Goal: Task Accomplishment & Management: Complete application form

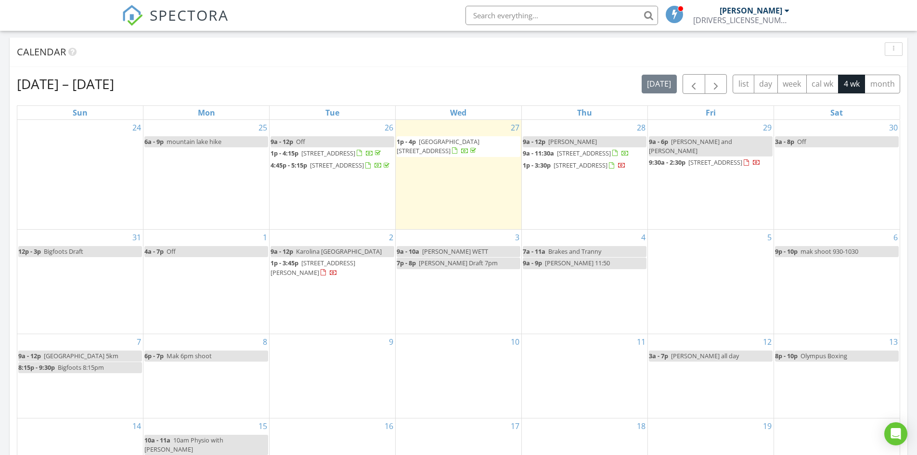
scroll to position [433, 0]
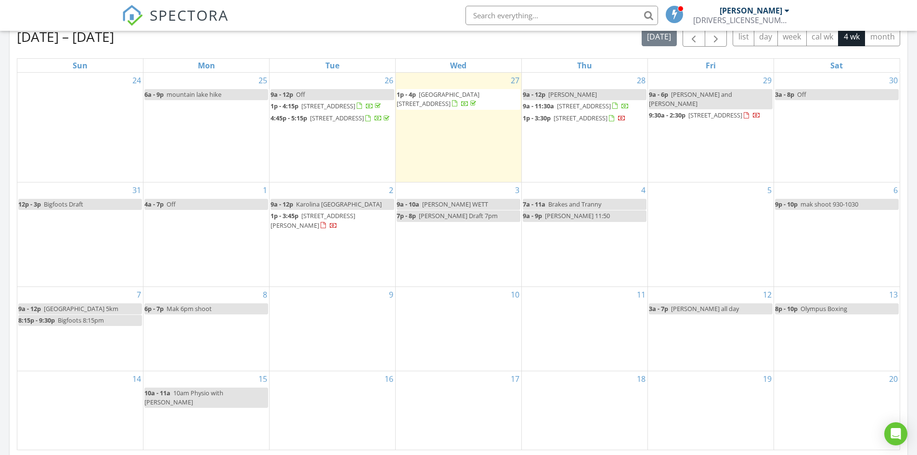
click at [342, 286] on div "2 9a - 12p Karolina new Brighton 1p - 3:45p 589 Shawinigan Dr SW, Calgary T2Y 2…" at bounding box center [333, 234] width 126 height 104
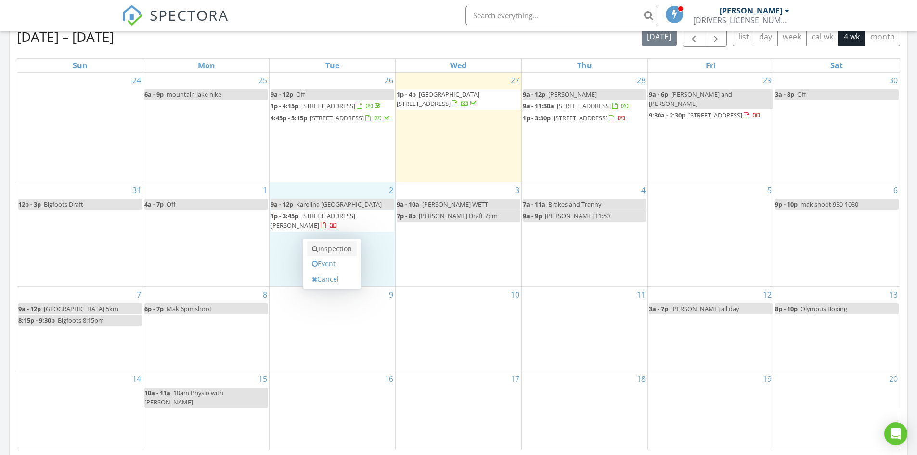
click at [340, 252] on link "Inspection" at bounding box center [332, 248] width 50 height 15
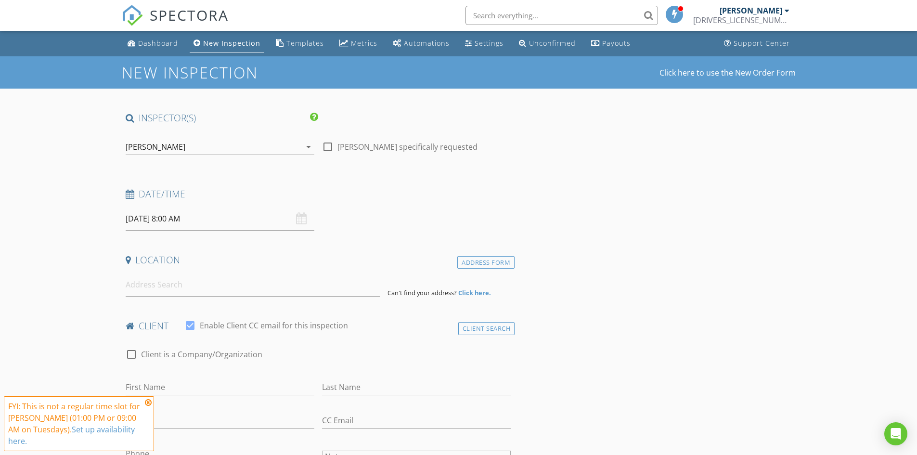
click at [211, 215] on input "09/02/2025 8:00 AM" at bounding box center [220, 219] width 189 height 24
type input "09"
type input "[DATE] 9:00 AM"
click at [182, 377] on span at bounding box center [181, 379] width 7 height 10
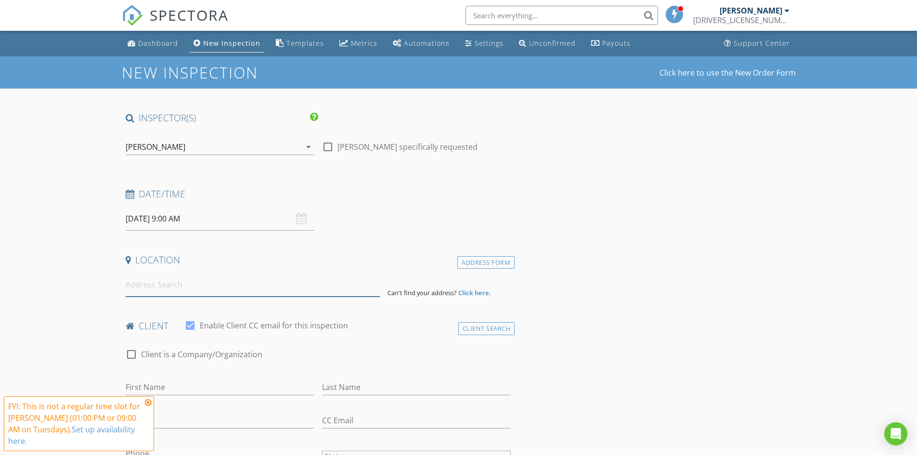
click at [220, 279] on input at bounding box center [253, 285] width 254 height 24
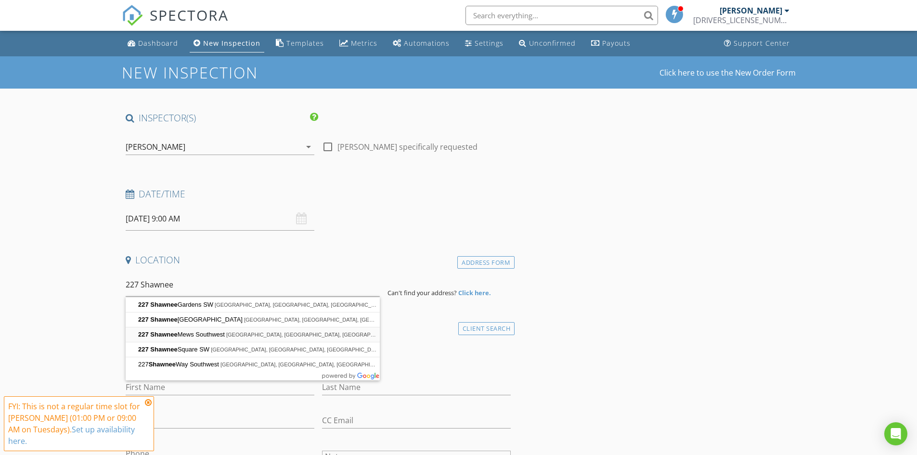
type input "227 Shawnee Mews Southwest, Calgary, AB, Canada"
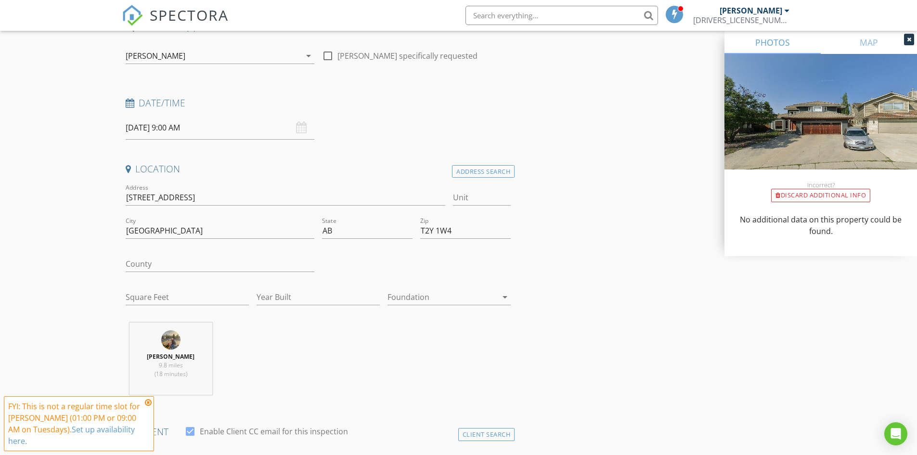
scroll to position [144, 0]
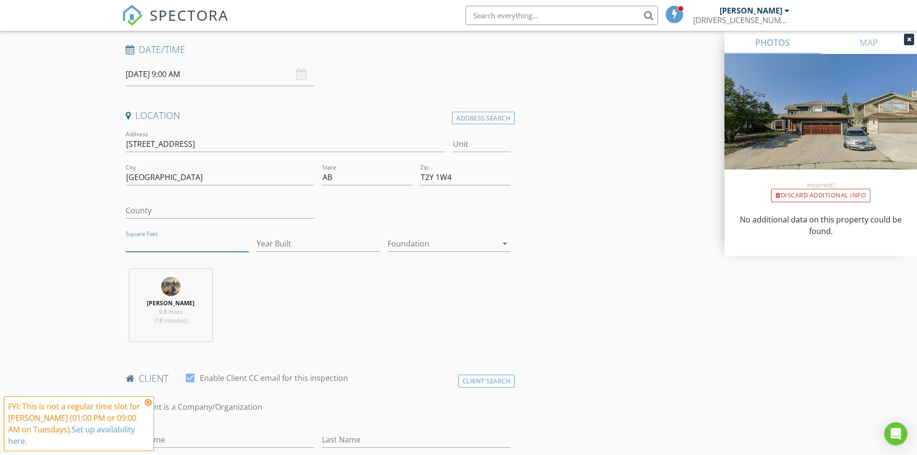
click at [186, 246] on input "Square Feet" at bounding box center [187, 244] width 123 height 16
type input "2400"
type input "1985"
click at [315, 303] on div "Kyle Goudie 9.8 miles (18 minutes)" at bounding box center [318, 309] width 393 height 80
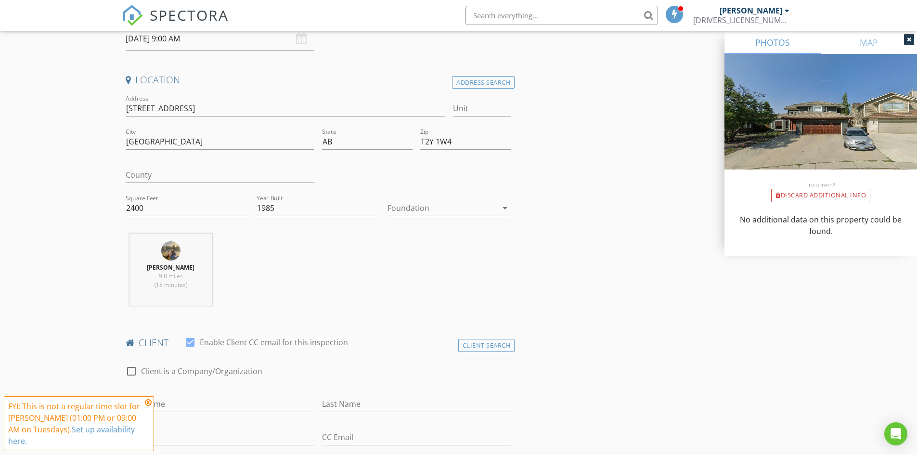
scroll to position [241, 0]
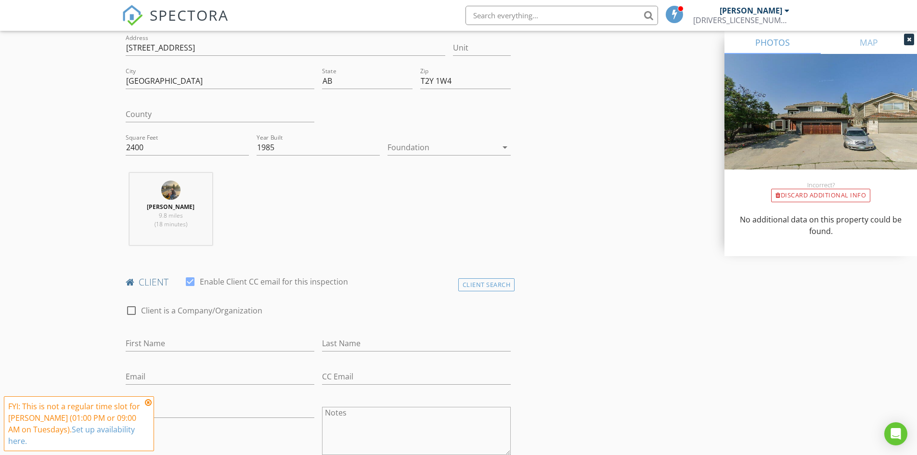
click at [190, 334] on div "First Name" at bounding box center [220, 345] width 189 height 31
click at [201, 341] on input "First Name" at bounding box center [220, 344] width 189 height 16
type input "k"
type input "Karolina"
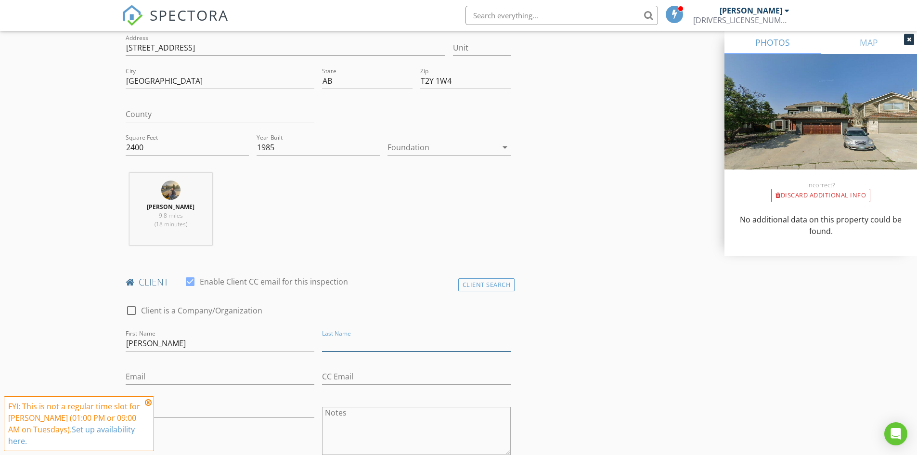
click at [362, 347] on input "Last Name" at bounding box center [416, 344] width 189 height 16
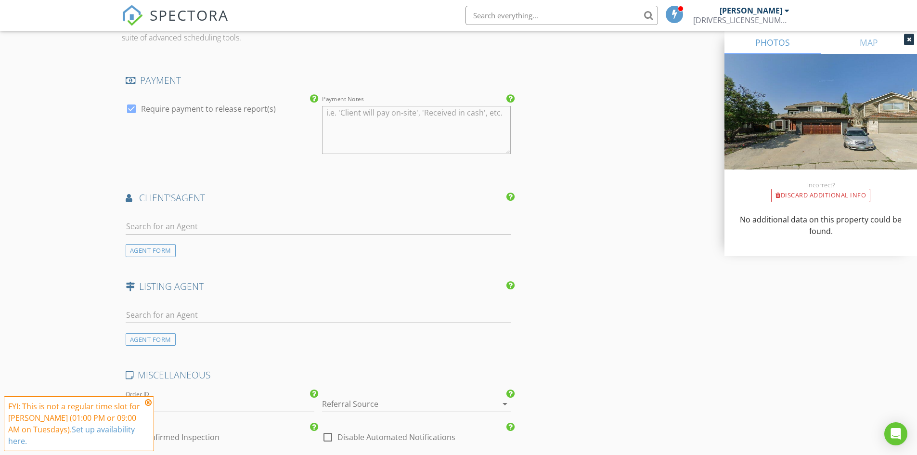
scroll to position [1011, 0]
type input "Zuc"
click at [168, 226] on input "text" at bounding box center [319, 226] width 386 height 16
type input "Karo"
click at [130, 259] on li "Karolina Zuczek" at bounding box center [318, 246] width 385 height 27
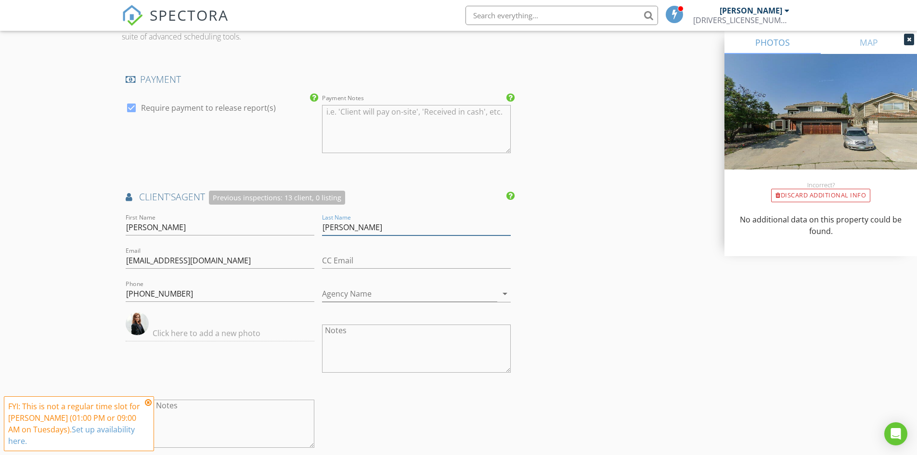
drag, startPoint x: 362, startPoint y: 230, endPoint x: 319, endPoint y: 228, distance: 42.9
click at [319, 228] on div "Last Name Zuczek" at bounding box center [416, 228] width 196 height 33
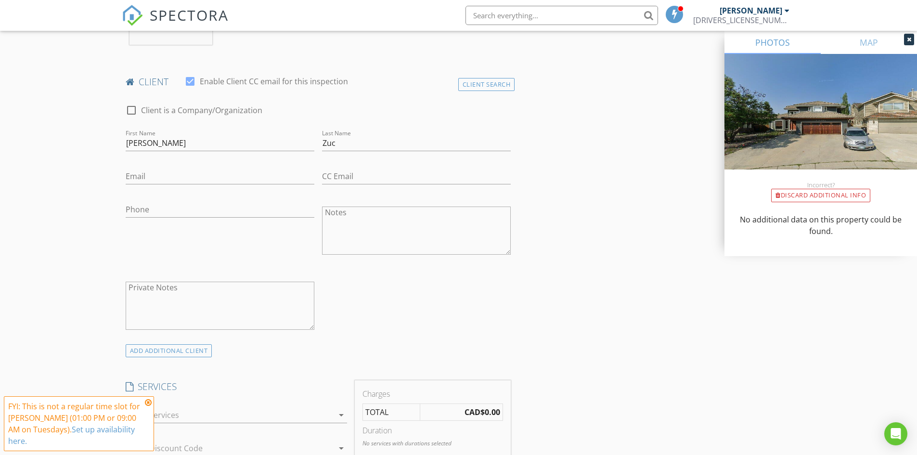
scroll to position [433, 0]
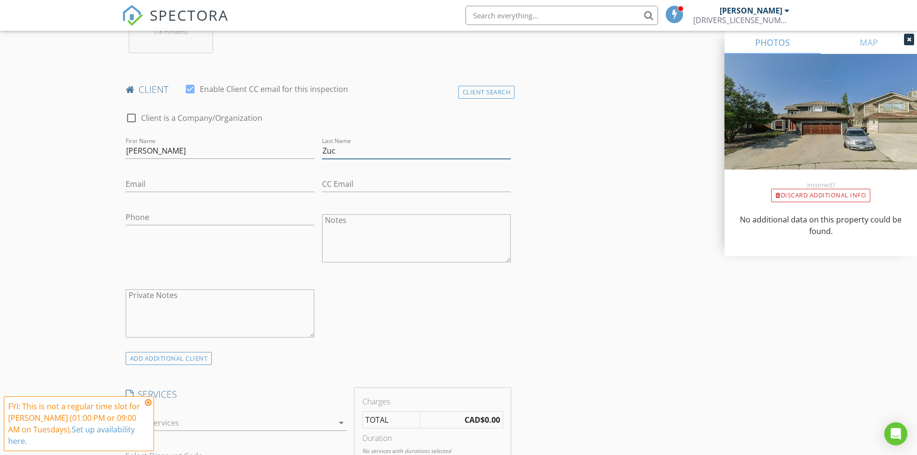
click at [347, 151] on input "Zuc" at bounding box center [416, 151] width 189 height 16
paste input "zek"
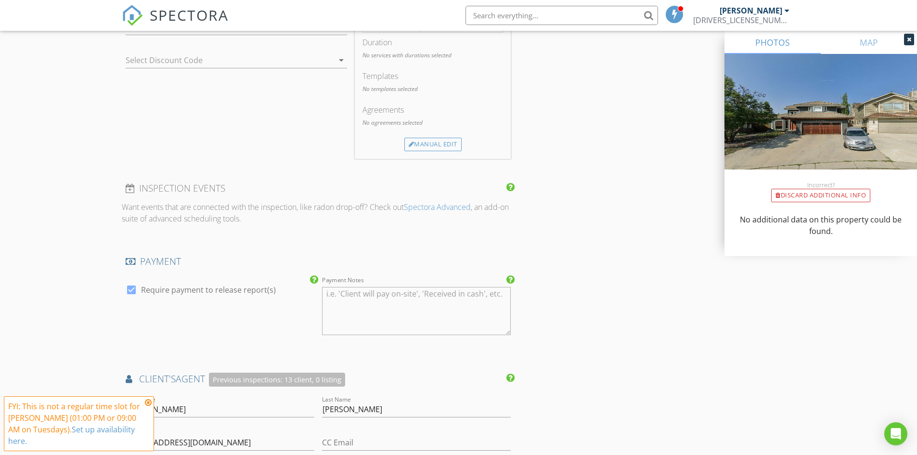
scroll to position [915, 0]
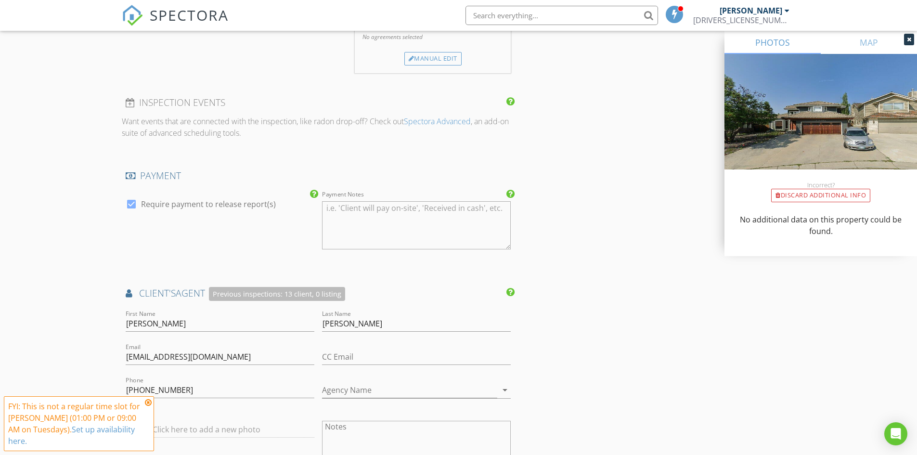
type input "Zuczek"
drag, startPoint x: 225, startPoint y: 358, endPoint x: 114, endPoint y: 360, distance: 111.7
click at [114, 360] on div "New Inspection Click here to use the New Order Form INSPECTOR(S) check_box Kyle…" at bounding box center [458, 80] width 917 height 1876
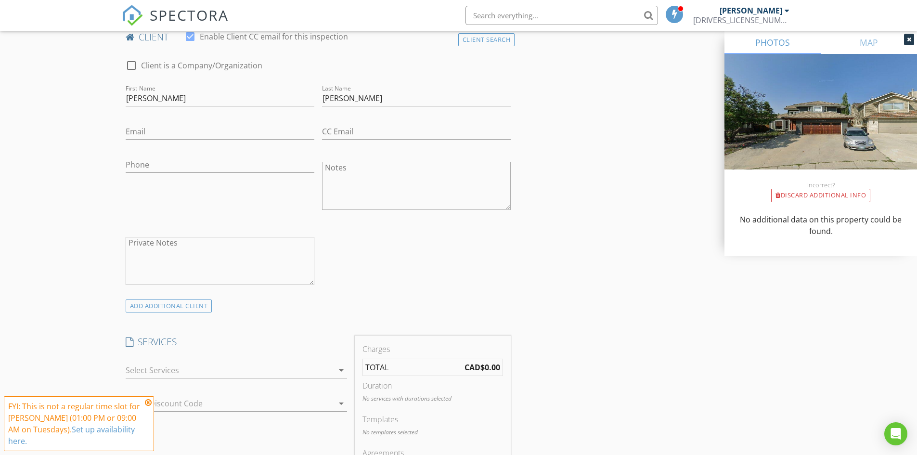
scroll to position [481, 0]
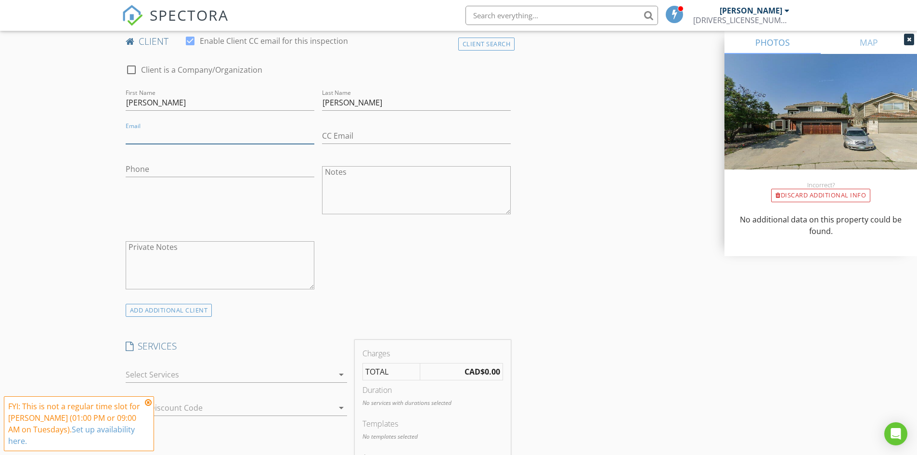
click at [157, 136] on input "Email" at bounding box center [220, 136] width 189 height 16
paste input "karolina@kzrealty.ca"
type input "karolina@kzrealty.ca"
click at [142, 166] on input "Phone" at bounding box center [220, 169] width 189 height 16
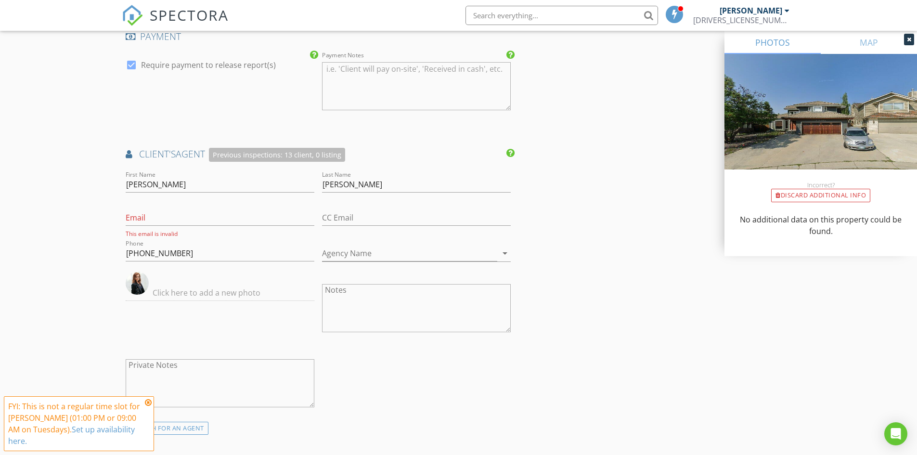
scroll to position [1059, 0]
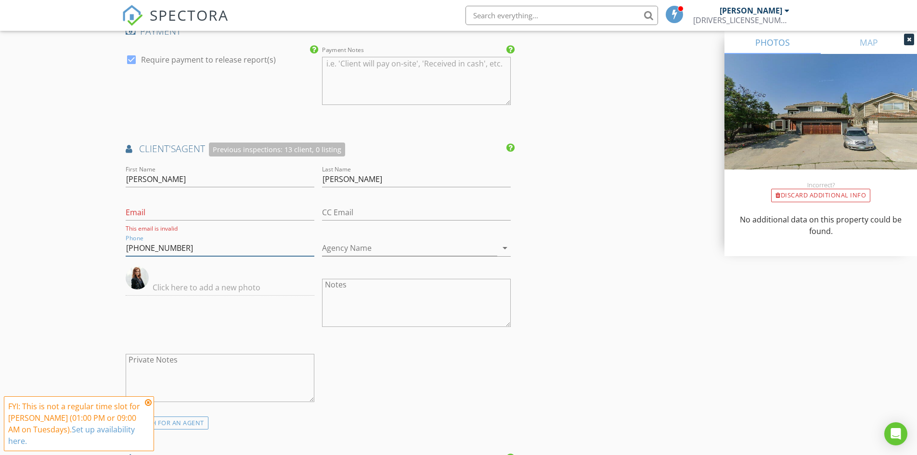
drag, startPoint x: 188, startPoint y: 246, endPoint x: 98, endPoint y: 243, distance: 89.6
click at [265, 201] on div "Email This email is invalid" at bounding box center [220, 216] width 189 height 34
click at [168, 209] on input "Email" at bounding box center [220, 213] width 189 height 16
click at [163, 178] on input "Karolina" at bounding box center [220, 179] width 189 height 16
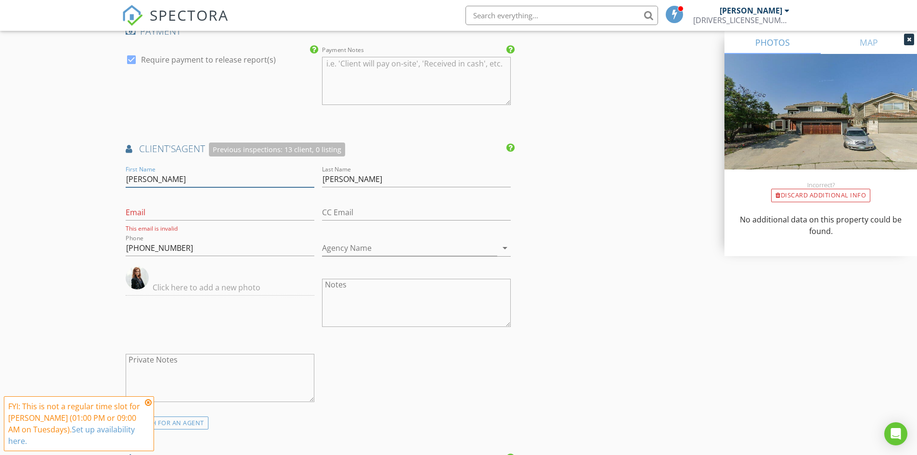
click at [163, 178] on input "Karolina" at bounding box center [220, 179] width 189 height 16
click at [373, 178] on input "Zuczek" at bounding box center [416, 179] width 189 height 16
click at [373, 178] on input "Last Name" at bounding box center [416, 179] width 189 height 16
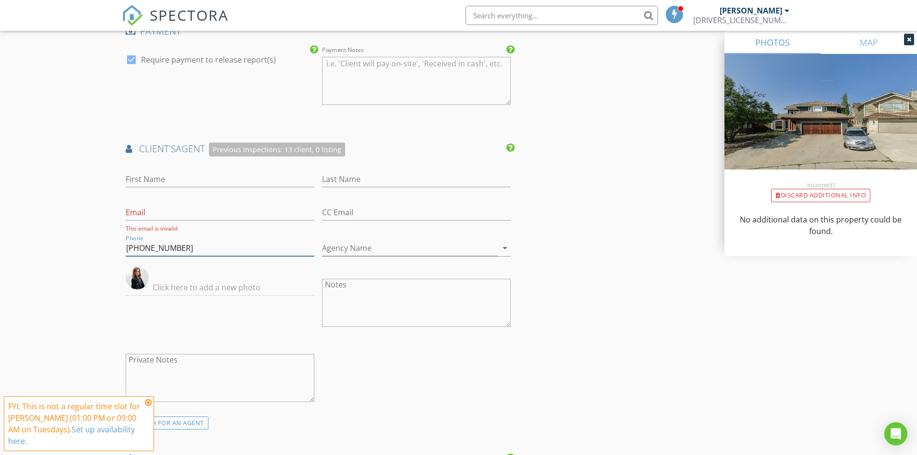
click at [211, 243] on input "403-891-9464" at bounding box center [220, 248] width 189 height 16
click at [154, 149] on span "client's" at bounding box center [157, 148] width 37 height 13
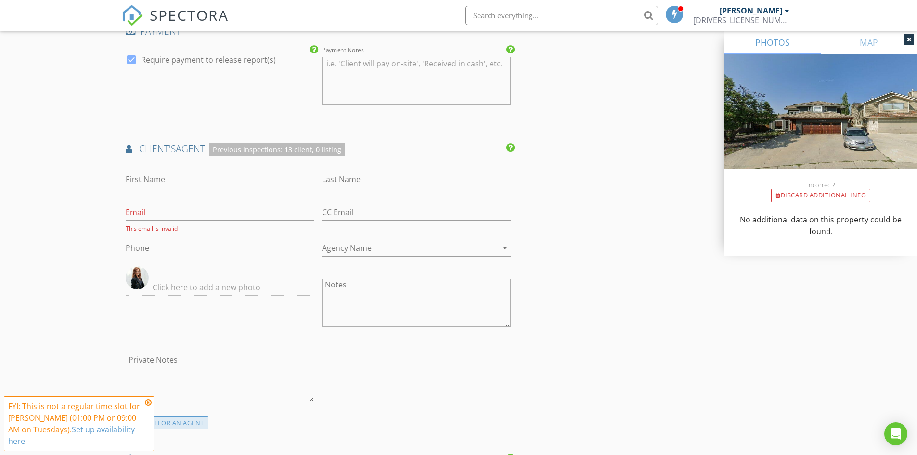
click at [200, 420] on div "SEARCH FOR AN AGENT" at bounding box center [165, 422] width 87 height 13
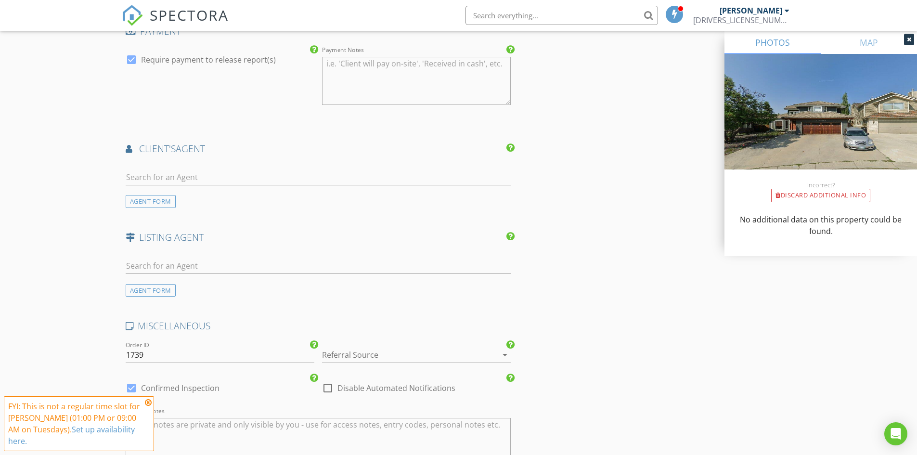
click at [150, 401] on icon at bounding box center [148, 403] width 7 height 8
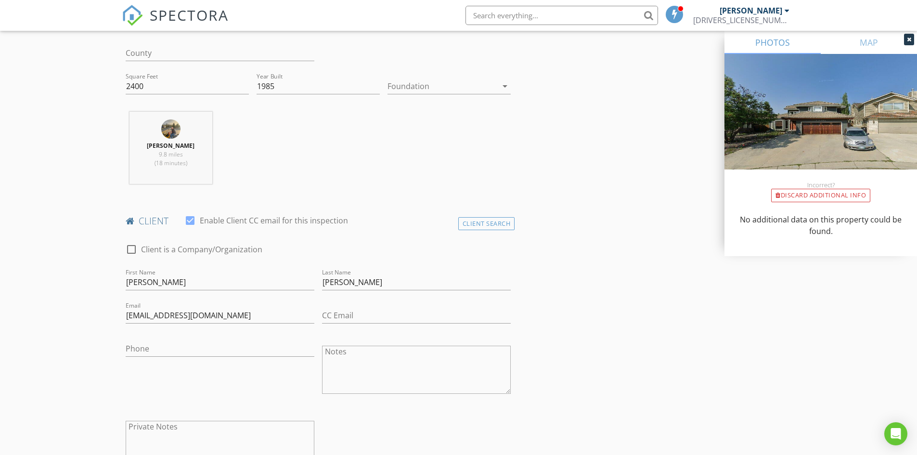
scroll to position [289, 0]
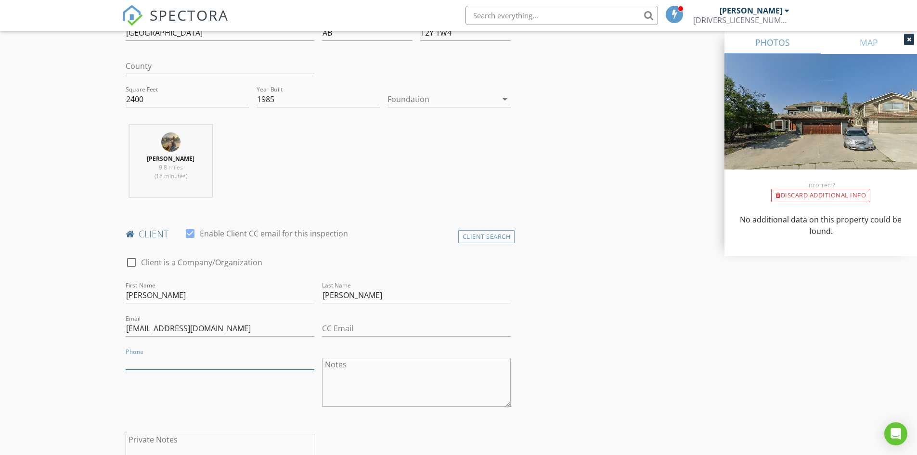
click at [141, 358] on input "Phone" at bounding box center [220, 362] width 189 height 16
paste input "403-891-9464"
type input "403-891-9464"
click at [394, 190] on div "Kyle Goudie 9.8 miles (18 minutes)" at bounding box center [318, 165] width 393 height 80
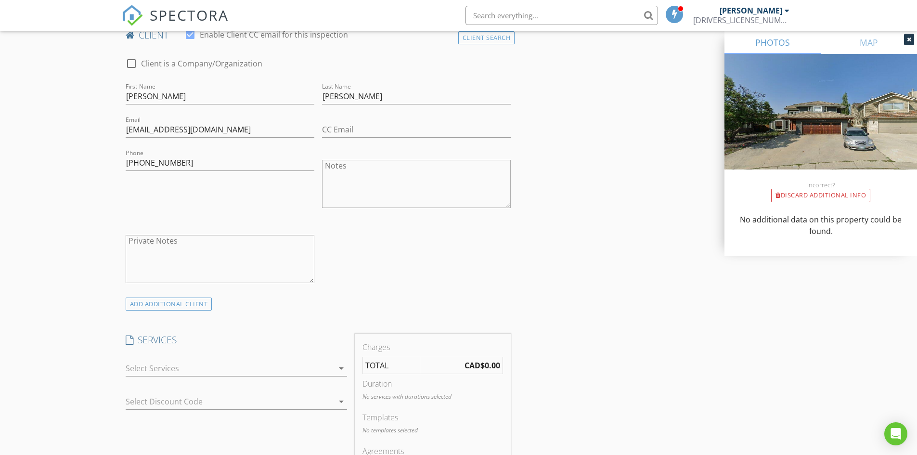
scroll to position [578, 0]
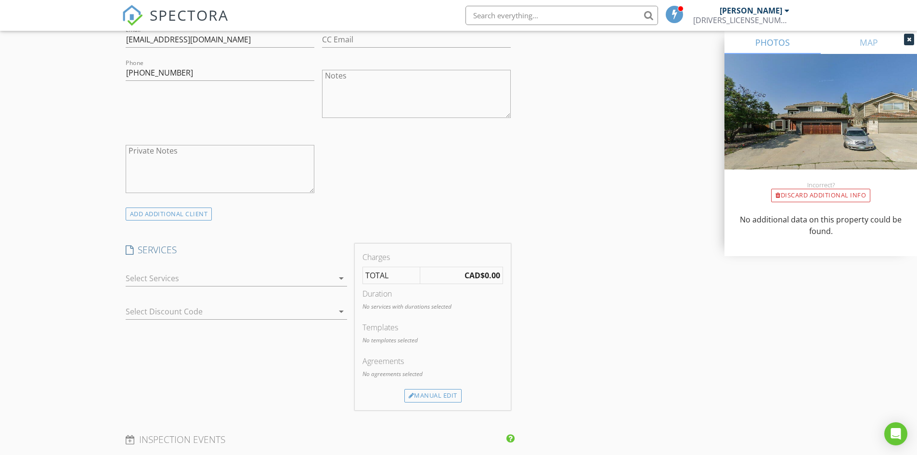
click at [330, 280] on div at bounding box center [230, 278] width 208 height 15
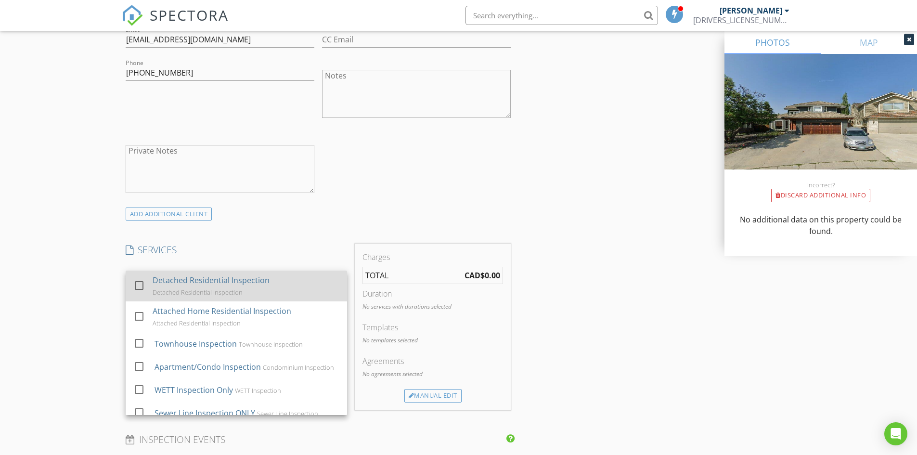
click at [227, 281] on div "Detached Residential Inspection" at bounding box center [211, 280] width 117 height 12
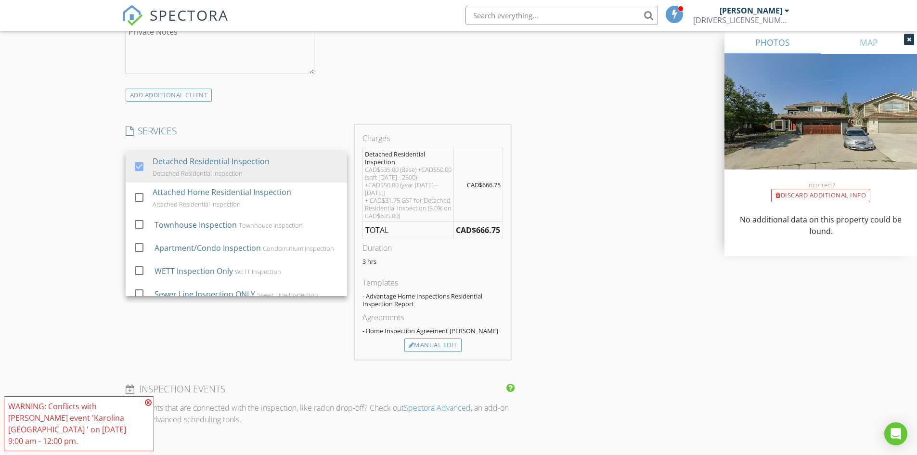
scroll to position [722, 0]
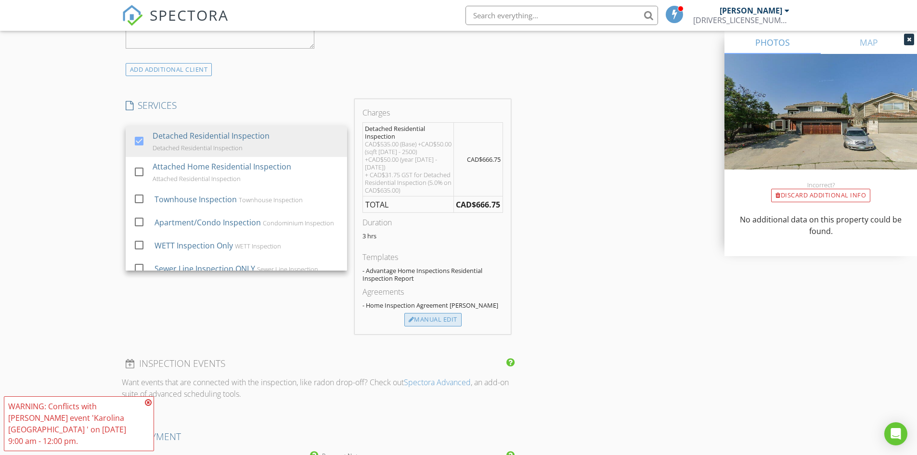
click at [451, 319] on div "Manual Edit" at bounding box center [432, 319] width 57 height 13
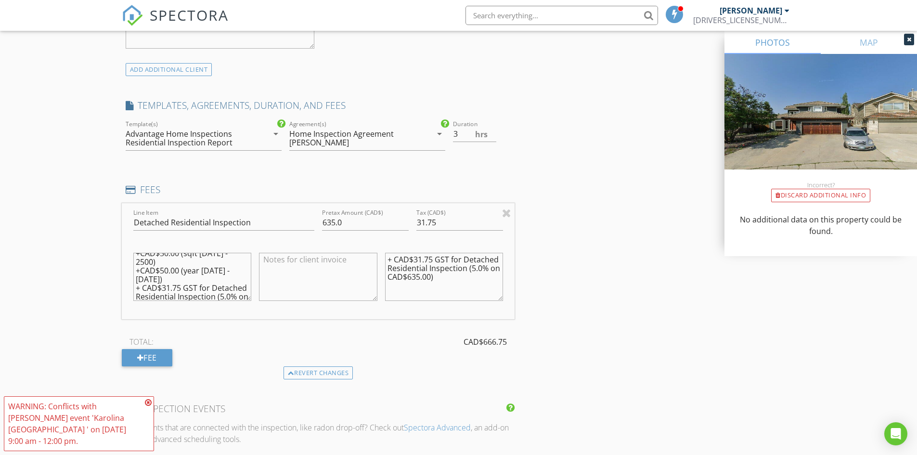
scroll to position [0, 0]
click at [161, 296] on textarea "CAD$535.00 (Base) +CAD$50.00 (sqft 2000 - 2500) +CAD$50.00 (year 1980 - 2000) +…" at bounding box center [192, 277] width 118 height 48
type textarea "CAD$535.00 (Base) +CAD$50.00 (sqft 2000 - 2500) +CAD$50.00 (year 1980 - 2000) -…"
drag, startPoint x: 357, startPoint y: 219, endPoint x: 292, endPoint y: 222, distance: 65.0
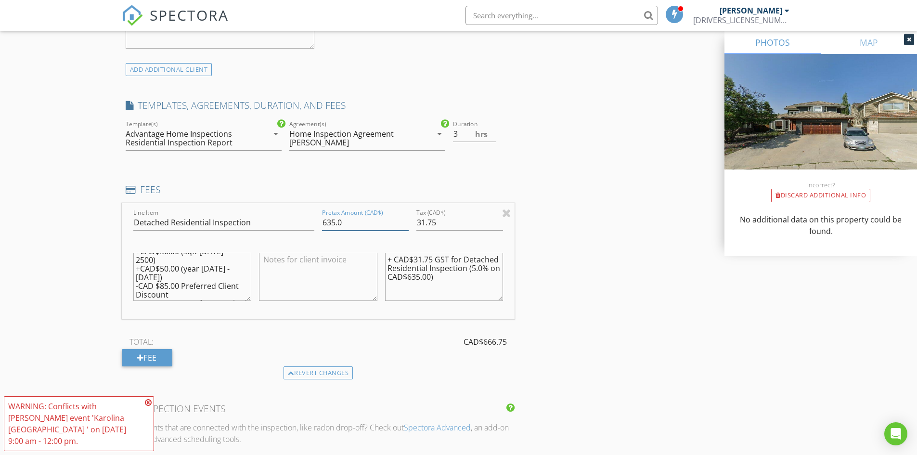
click at [292, 222] on div "Line Item Detached Residential Inspection Pretax Amount (CAD$) 635.0 Tax (CAD$)…" at bounding box center [318, 261] width 393 height 116
type input "550.0"
drag, startPoint x: 418, startPoint y: 279, endPoint x: 410, endPoint y: 279, distance: 8.2
click at [410, 279] on textarea "+ CAD$31.75 GST for Detached Residential Inspection (5.0% on CAD$635.00)" at bounding box center [444, 277] width 118 height 48
type textarea "+ CAD$31.75 GST for Detached Residential Inspection (5.0% on CAD$550.00)"
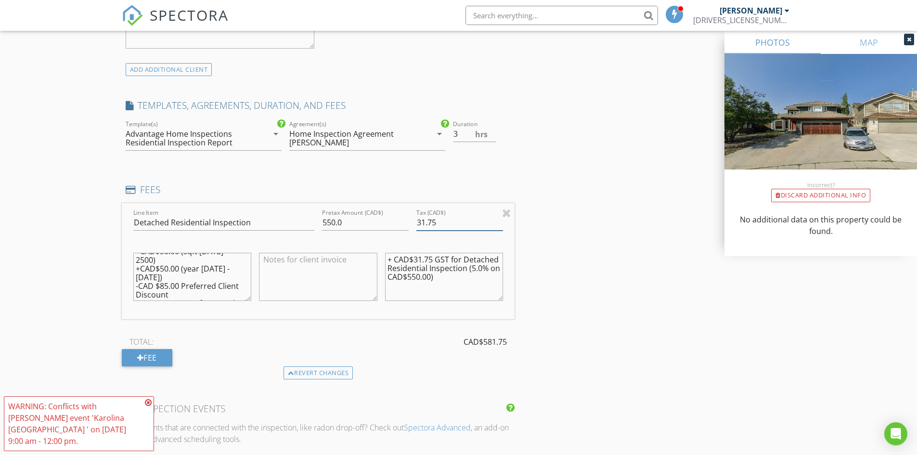
click at [459, 220] on input "31.75" at bounding box center [459, 223] width 87 height 16
type input "27.5"
click at [553, 217] on div "INSPECTOR(S) check_box Kyle Goudie PRIMARY Kyle Goudie arrow_drop_down check_bo…" at bounding box center [459, 236] width 674 height 1692
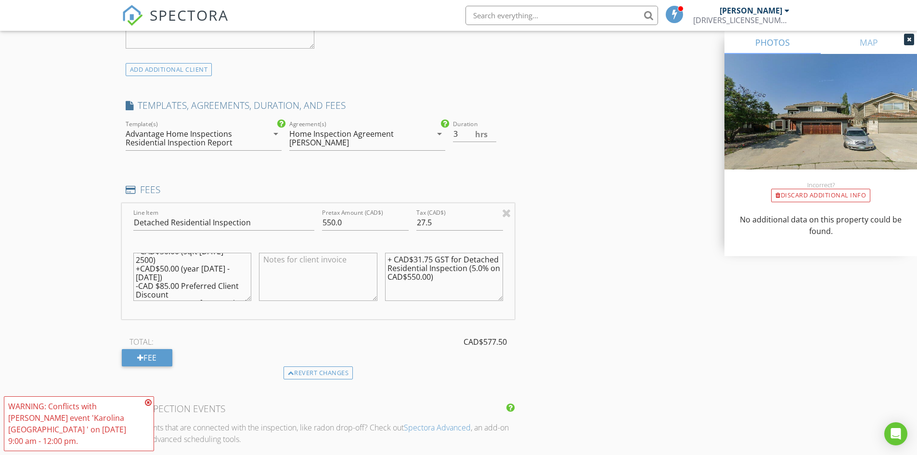
click at [148, 401] on icon at bounding box center [148, 403] width 7 height 8
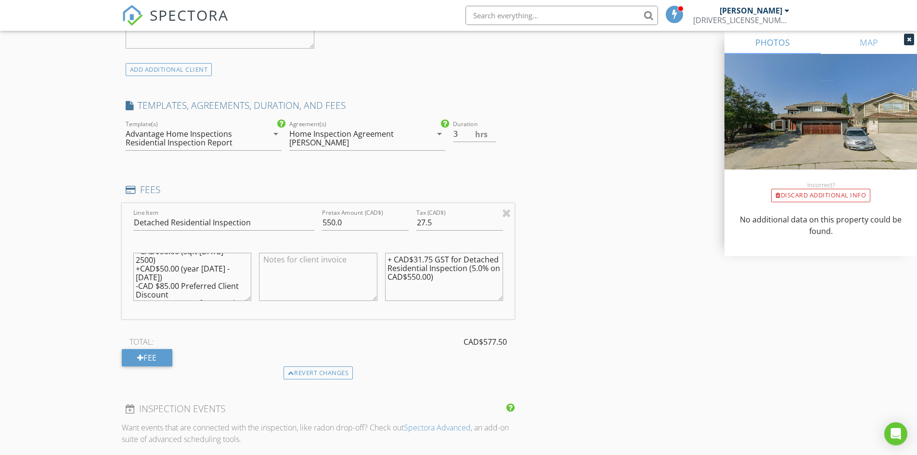
click at [490, 186] on h4 "FEES" at bounding box center [319, 189] width 386 height 13
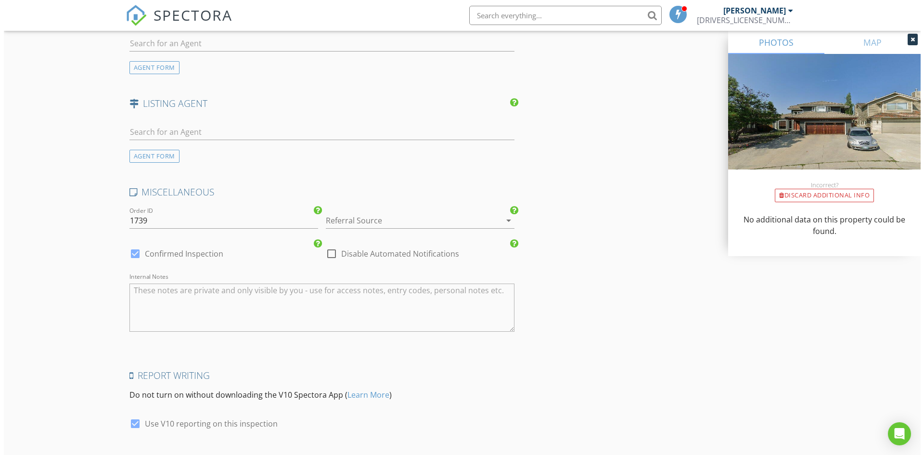
scroll to position [1372, 0]
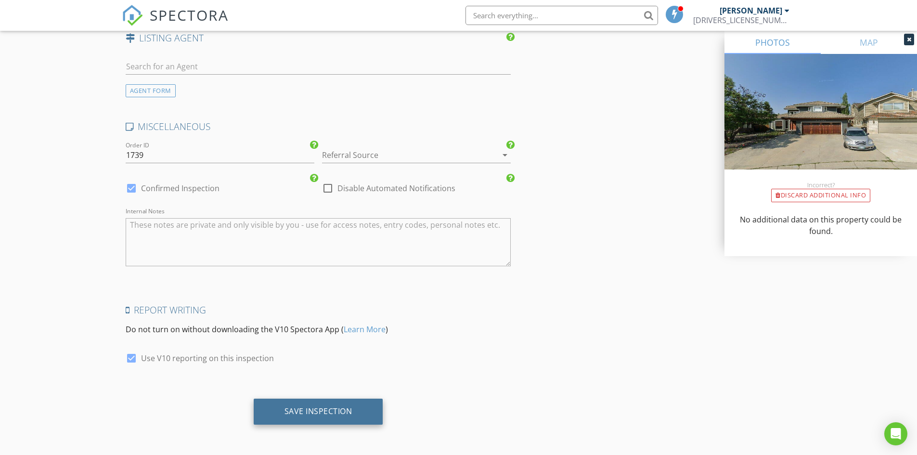
click at [306, 412] on div "Save Inspection" at bounding box center [318, 411] width 68 height 10
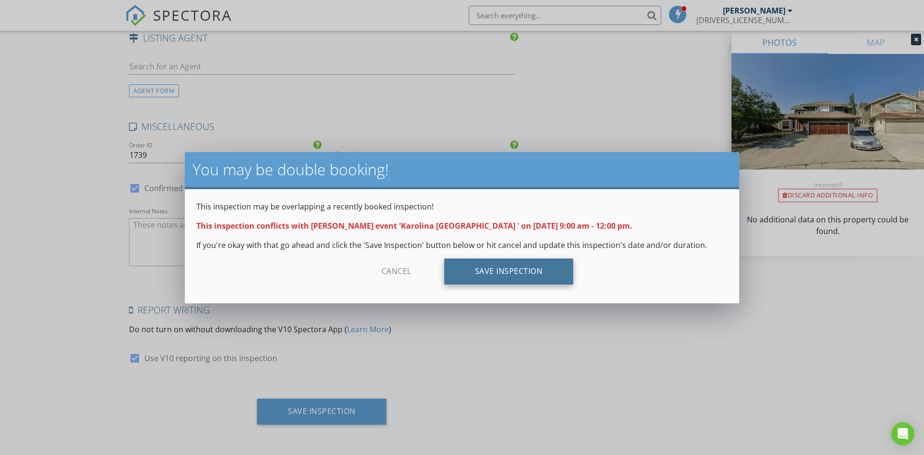
click at [514, 276] on div "Save Inspection" at bounding box center [508, 271] width 129 height 26
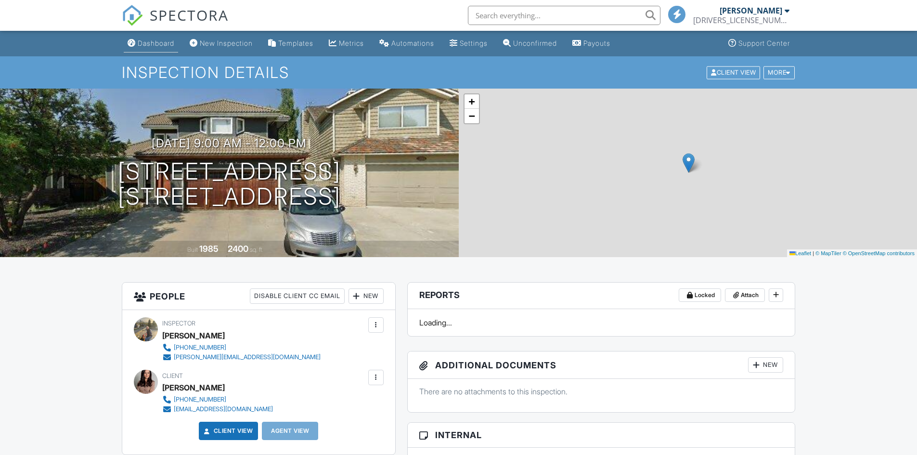
drag, startPoint x: 0, startPoint y: 0, endPoint x: 146, endPoint y: 41, distance: 151.5
click at [146, 41] on div "Dashboard" at bounding box center [156, 43] width 37 height 8
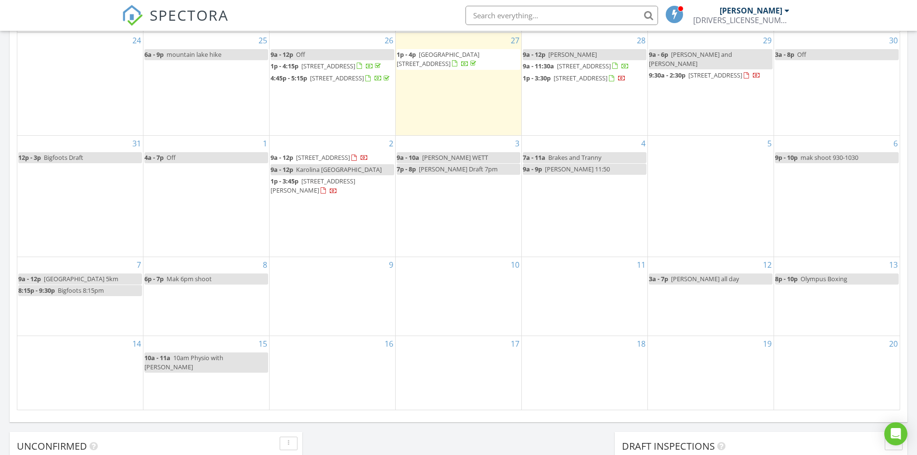
scroll to position [481, 0]
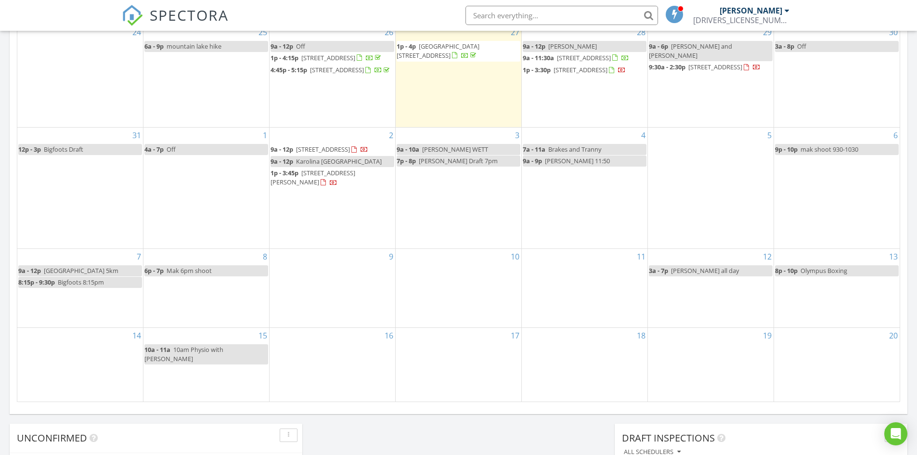
click at [323, 166] on span "Karolina [GEOGRAPHIC_DATA]" at bounding box center [339, 161] width 86 height 9
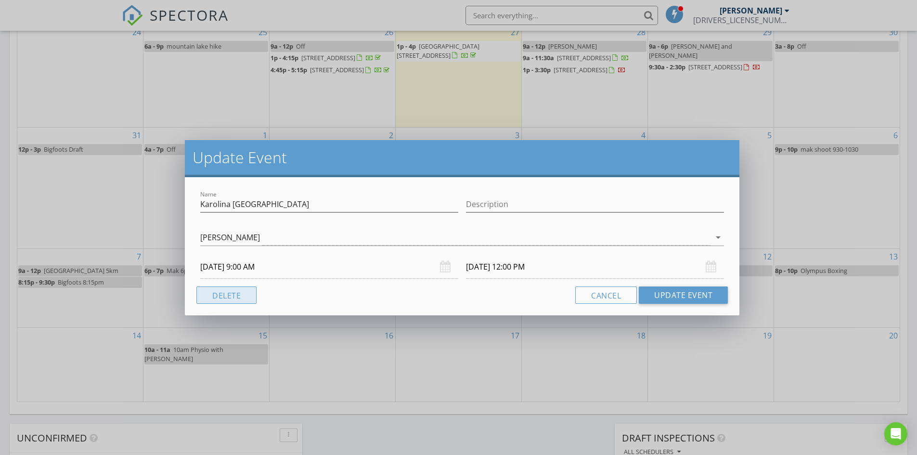
click at [231, 294] on button "Delete" at bounding box center [226, 294] width 60 height 17
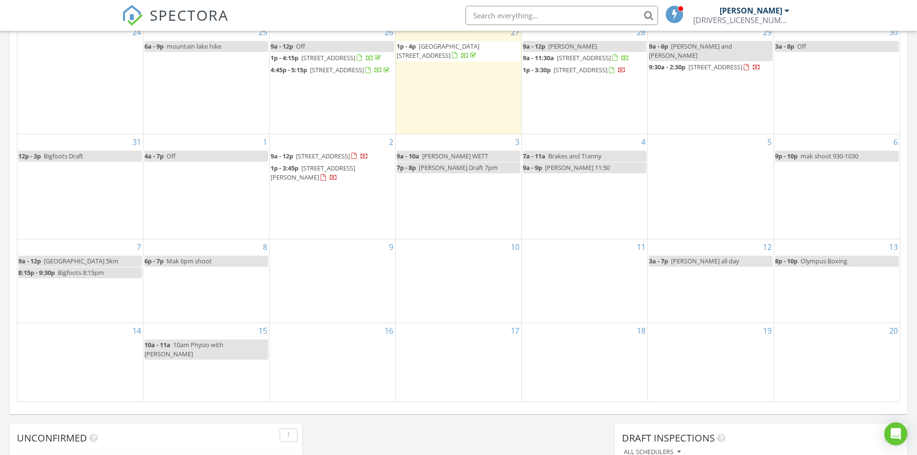
click at [441, 223] on div "3 9a - 10a [PERSON_NAME] WETT 7p - 8p [PERSON_NAME] Draft 7pm" at bounding box center [459, 186] width 126 height 104
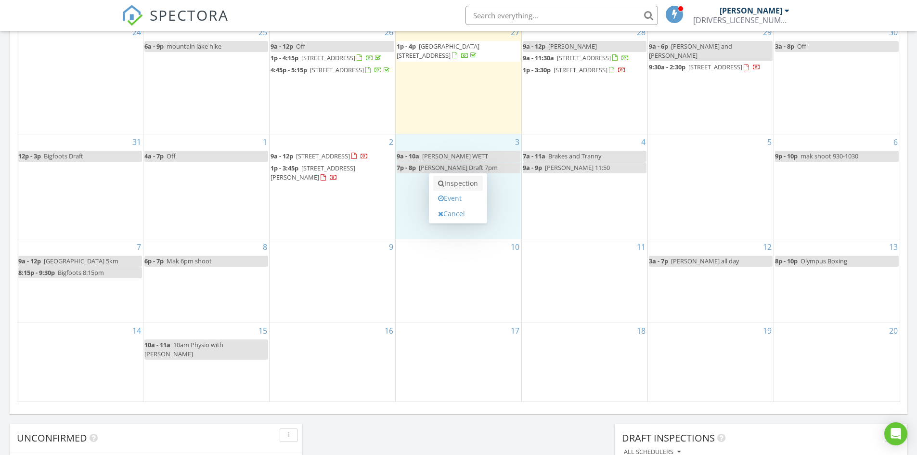
click at [452, 181] on link "Inspection" at bounding box center [458, 183] width 50 height 15
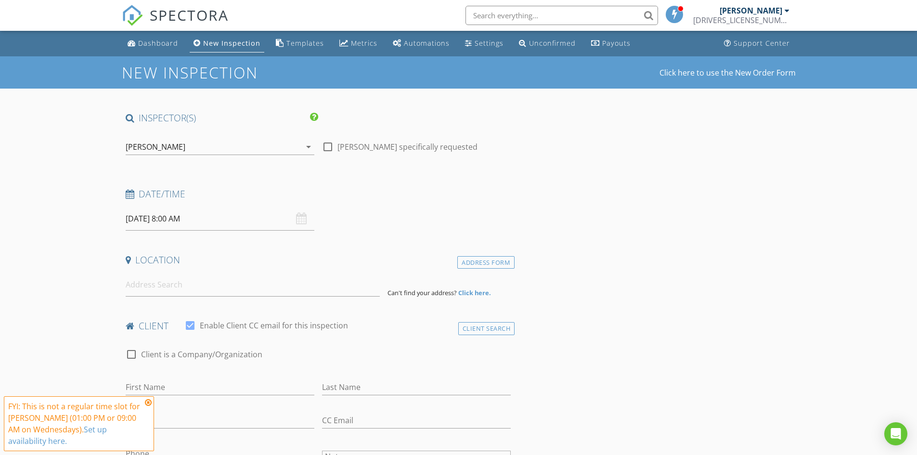
click at [231, 217] on input "[DATE] 8:00 AM" at bounding box center [220, 219] width 189 height 24
type input "09"
type input "[DATE] 9:00 AM"
click at [178, 379] on span at bounding box center [181, 379] width 7 height 10
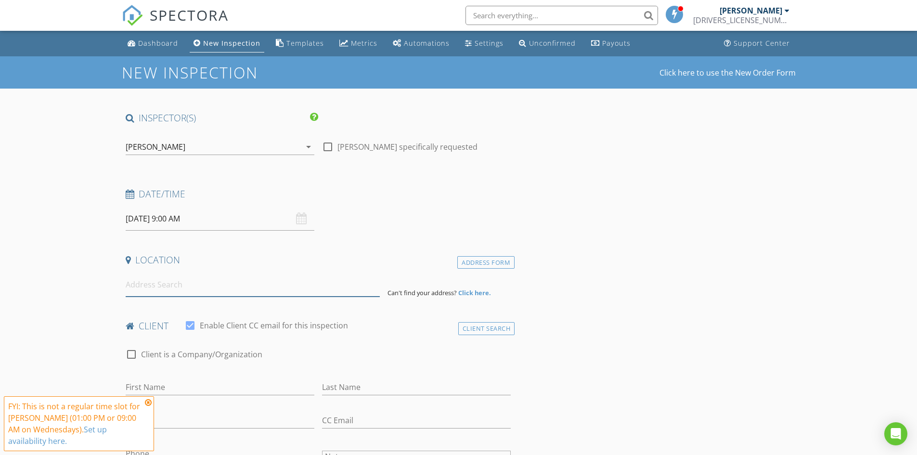
click at [202, 287] on input at bounding box center [253, 285] width 254 height 24
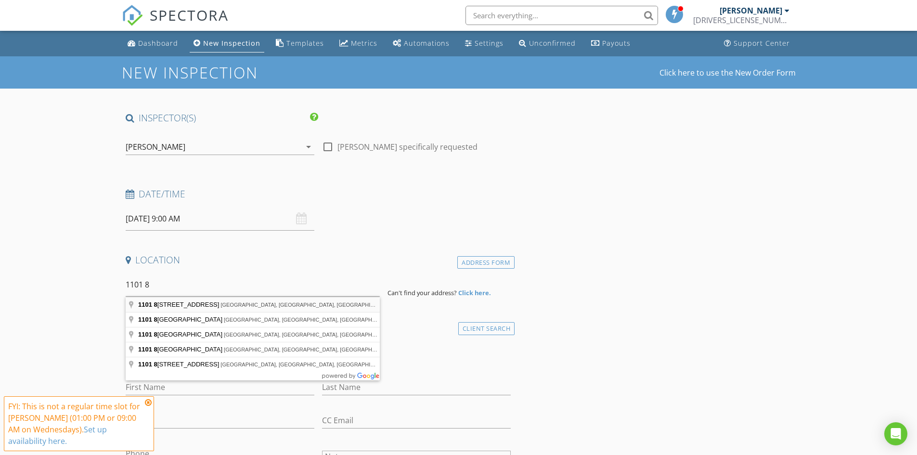
type input "[STREET_ADDRESS]"
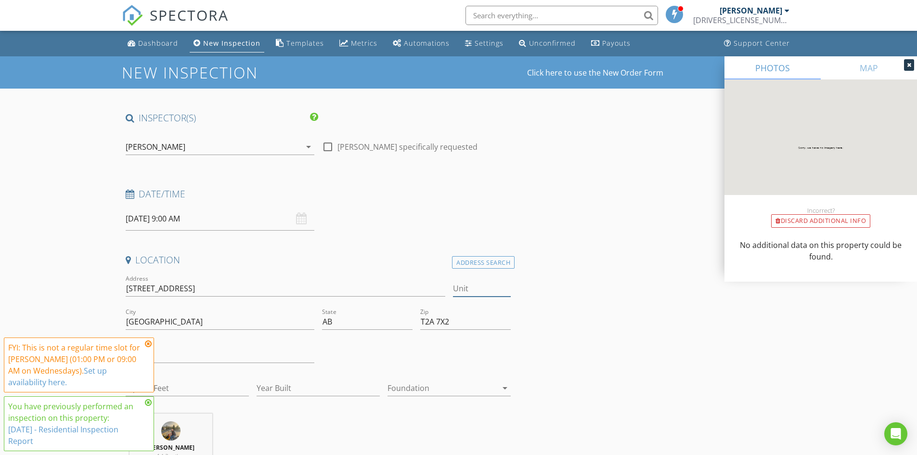
click at [491, 289] on input "Unit" at bounding box center [482, 289] width 58 height 16
type input "610"
click at [149, 343] on icon at bounding box center [148, 344] width 7 height 8
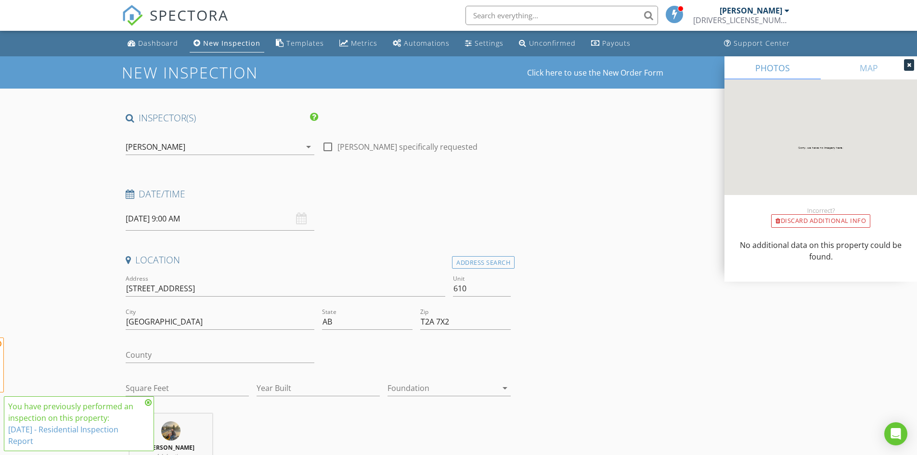
click at [147, 401] on icon at bounding box center [148, 403] width 7 height 8
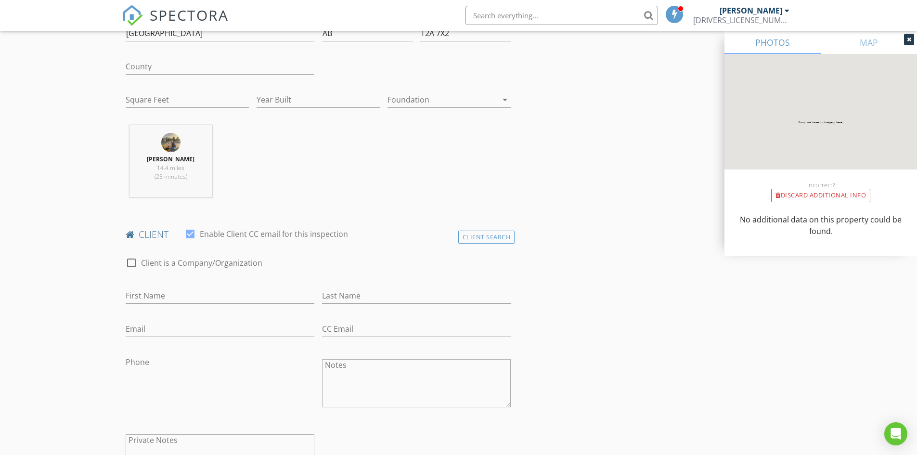
scroll to position [289, 0]
click at [189, 300] on input "First Name" at bounding box center [220, 295] width 189 height 16
type input "Sharon"
type input "McCoy"
click at [168, 361] on input "Phone" at bounding box center [220, 362] width 189 height 16
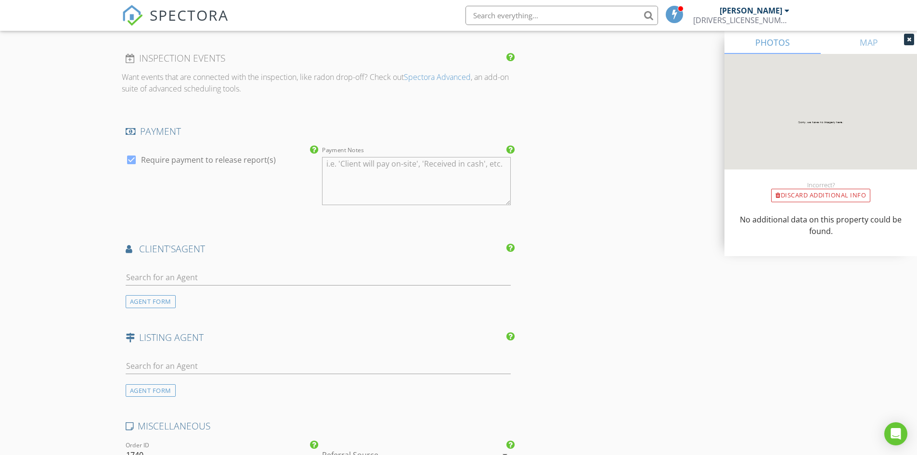
scroll to position [963, 0]
type input "403-819-9064"
click at [201, 274] on input "text" at bounding box center [319, 274] width 386 height 16
type input "S"
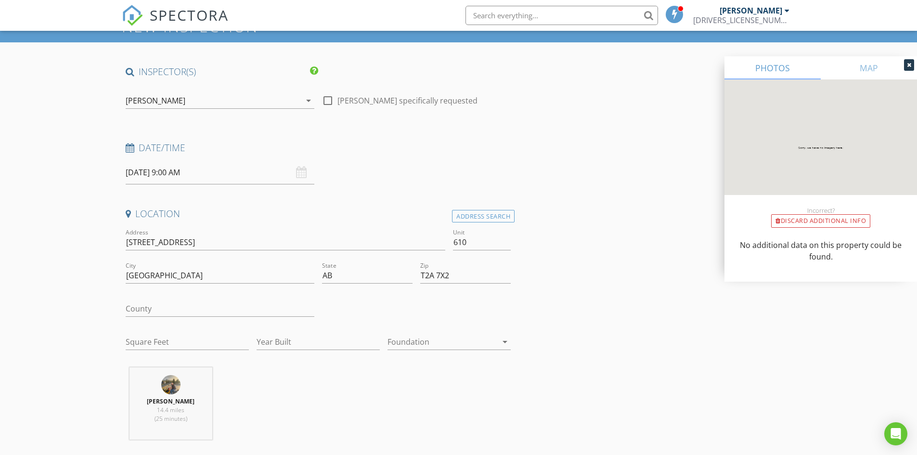
scroll to position [0, 0]
